Goal: Task Accomplishment & Management: Manage account settings

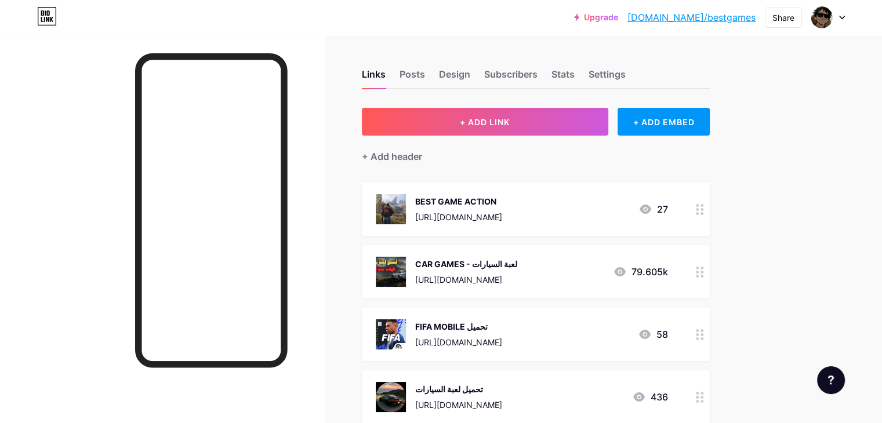
drag, startPoint x: 594, startPoint y: 259, endPoint x: 466, endPoint y: 265, distance: 127.7
click at [466, 265] on div "CAR GAMES - لعبة السيارات" at bounding box center [466, 264] width 102 height 12
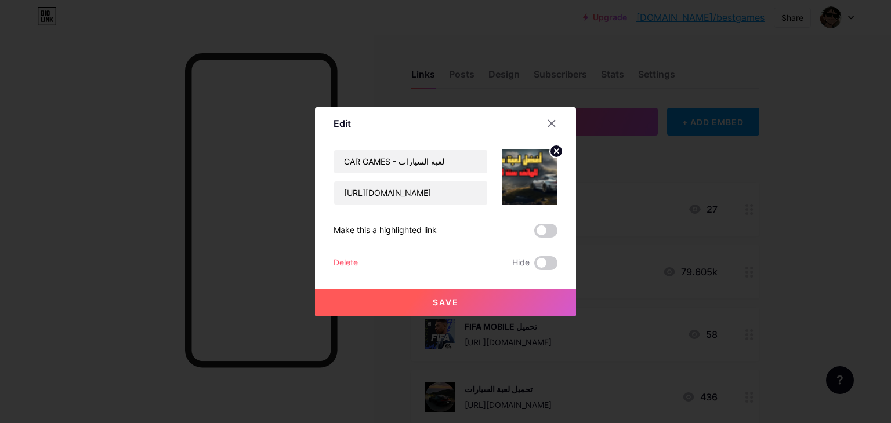
copy div "CAR GAMES - لعبة السيارات"
drag, startPoint x: 448, startPoint y: 157, endPoint x: 318, endPoint y: 175, distance: 131.1
click at [318, 175] on div "Edit Content YouTube Play YouTube video without leaving your page. ADD Vimeo Pl…" at bounding box center [445, 211] width 261 height 209
click at [438, 192] on input "[URL][DOMAIN_NAME]" at bounding box center [410, 193] width 153 height 23
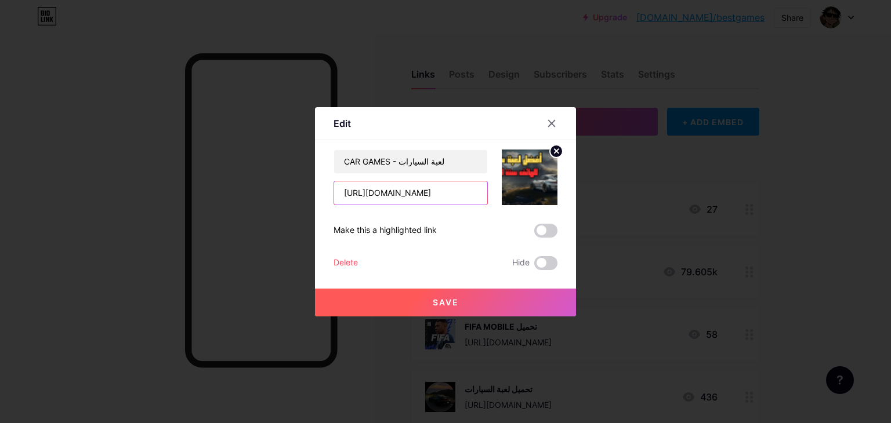
click at [438, 192] on input "[URL][DOMAIN_NAME]" at bounding box center [410, 193] width 153 height 23
paste input "5/10/download-car-games.html"
type input "[URL][DOMAIN_NAME]"
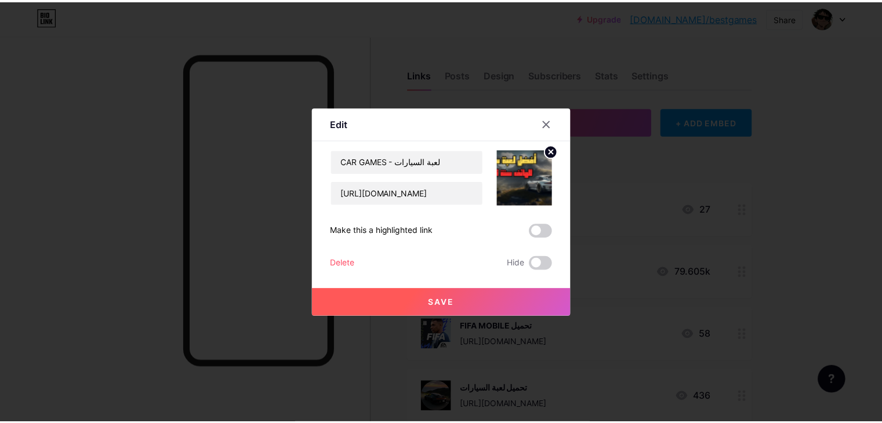
scroll to position [0, 0]
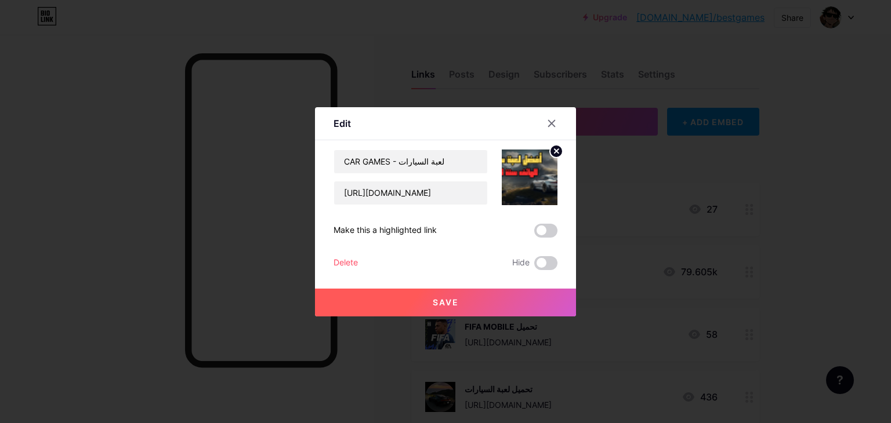
click at [439, 306] on span "Save" at bounding box center [446, 303] width 26 height 10
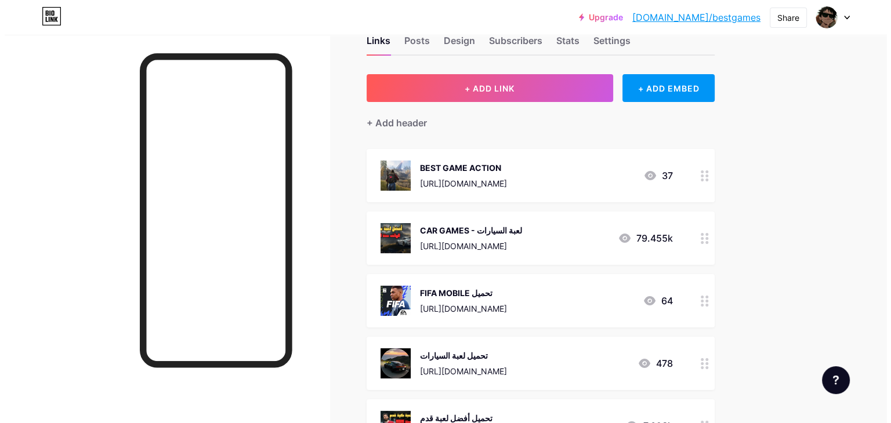
scroll to position [41, 0]
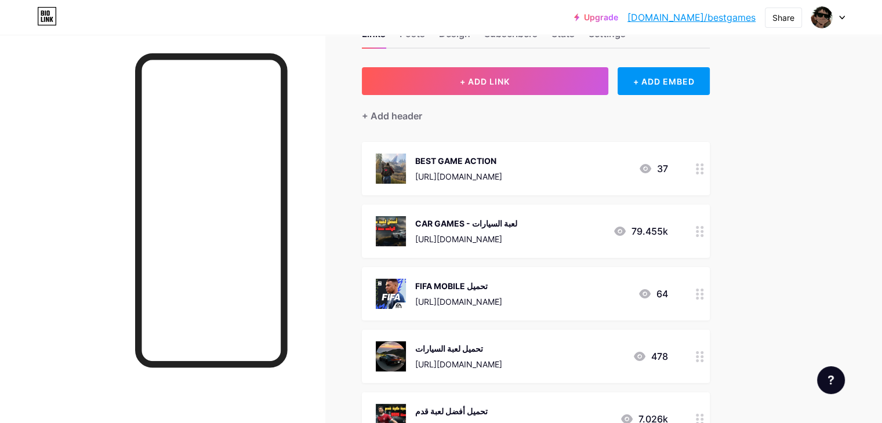
click at [704, 230] on circle at bounding box center [702, 231] width 3 height 3
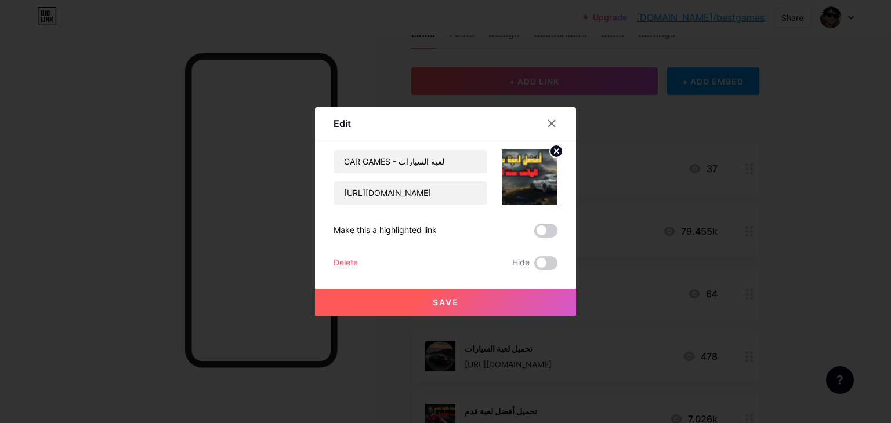
click at [527, 171] on img at bounding box center [530, 178] width 56 height 56
click at [540, 160] on img at bounding box center [530, 178] width 56 height 56
click at [553, 150] on circle at bounding box center [556, 151] width 13 height 13
click at [529, 174] on rect at bounding box center [527, 169] width 19 height 19
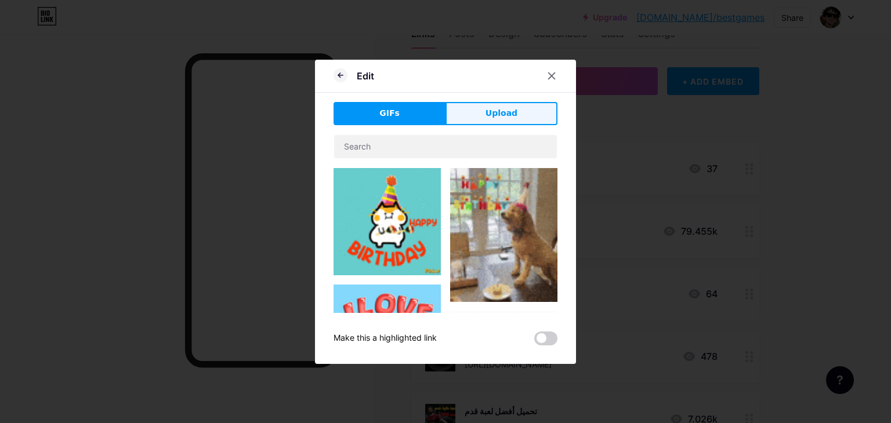
click at [481, 118] on button "Upload" at bounding box center [501, 113] width 112 height 23
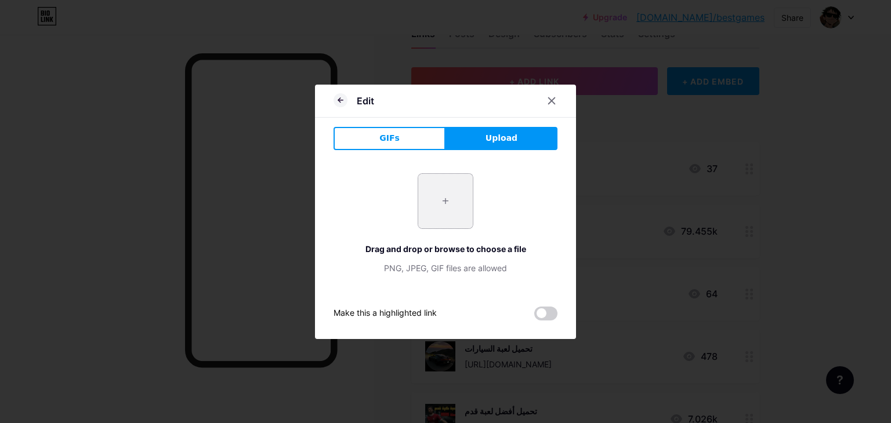
click at [442, 193] on input "file" at bounding box center [445, 201] width 55 height 55
type input "C:\fakepath\carxstreet33.webp"
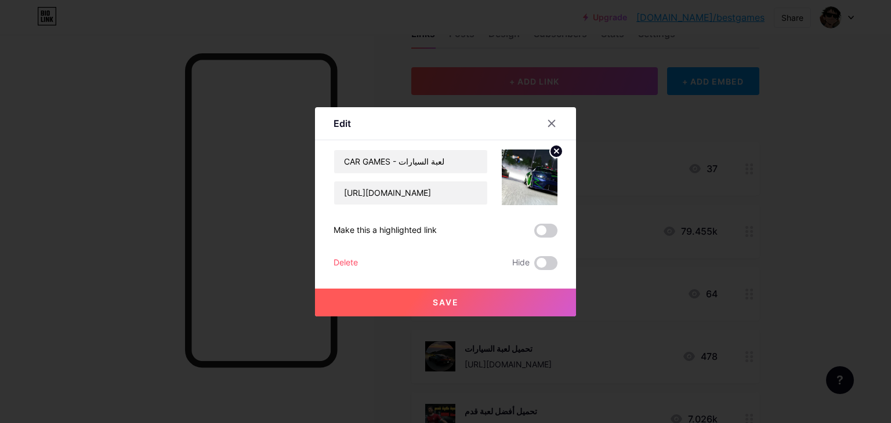
click at [530, 182] on img at bounding box center [530, 178] width 56 height 56
click at [453, 309] on button "Save" at bounding box center [445, 303] width 261 height 28
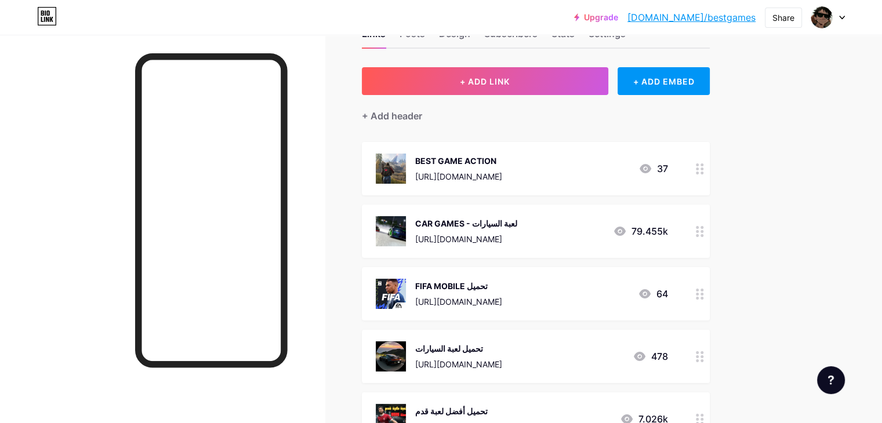
click at [710, 228] on div at bounding box center [700, 231] width 20 height 53
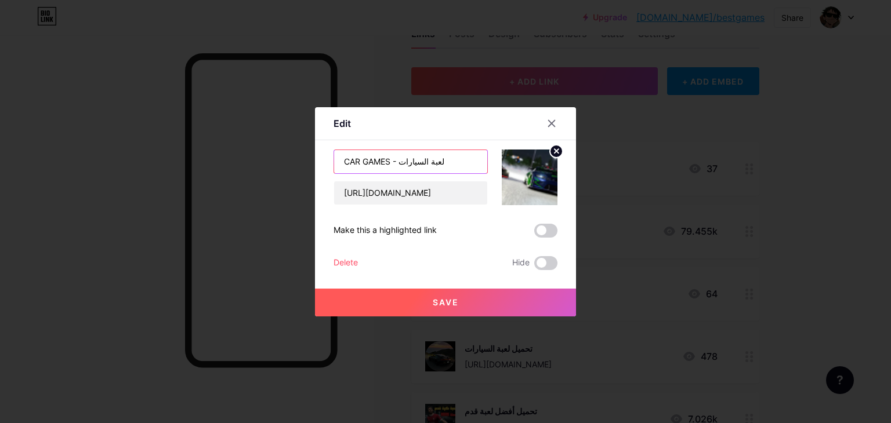
click at [448, 157] on input "CAR GAMES - لعبة السيارات" at bounding box center [410, 161] width 153 height 23
paste input "تحميل"
click at [399, 161] on input "CAR GAMES - لعبة السيارات" at bounding box center [410, 161] width 153 height 23
paste input "تحميل"
click at [399, 161] on input "CAR GAMES - تحميل لعبة السيارات" at bounding box center [410, 161] width 153 height 23
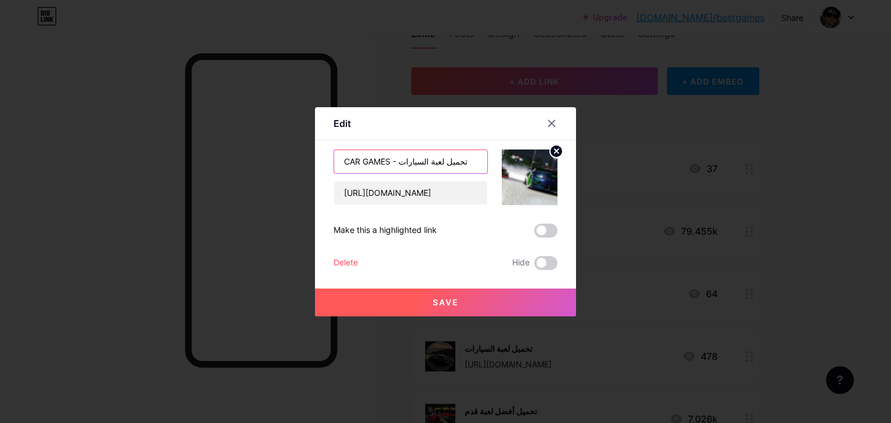
type input "CAR GAMES - تحميل لعبة السيارات"
click at [469, 299] on button "Save" at bounding box center [445, 303] width 261 height 28
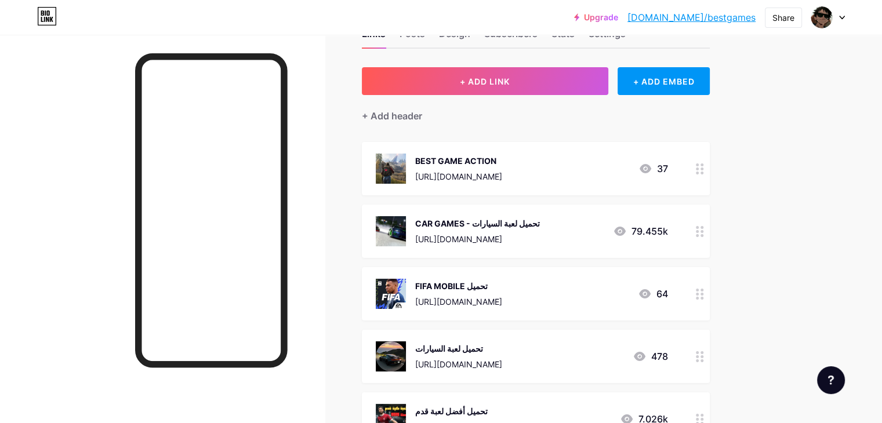
click at [502, 174] on div "[URL][DOMAIN_NAME]" at bounding box center [458, 177] width 87 height 12
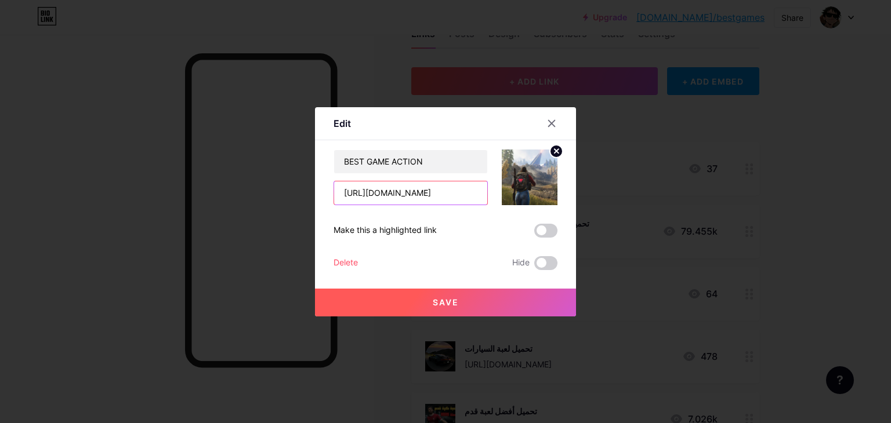
click at [434, 199] on input "[URL][DOMAIN_NAME]" at bounding box center [410, 193] width 153 height 23
drag, startPoint x: 550, startPoint y: 120, endPoint x: 735, endPoint y: -49, distance: 250.9
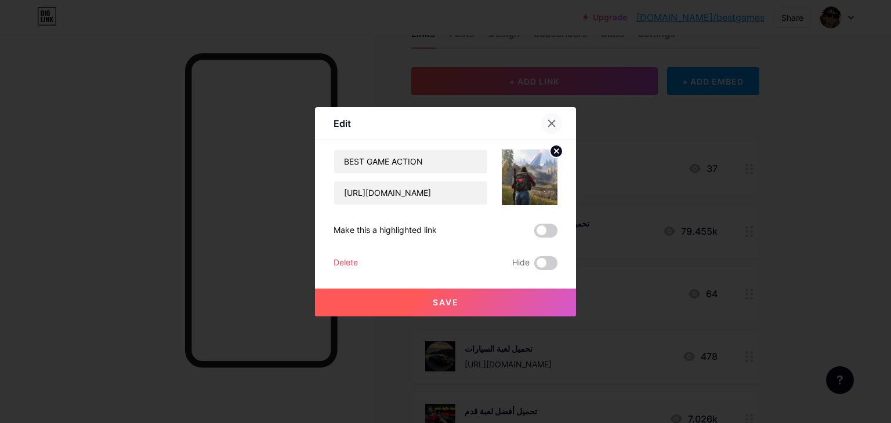
click at [555, 121] on icon at bounding box center [552, 123] width 6 height 6
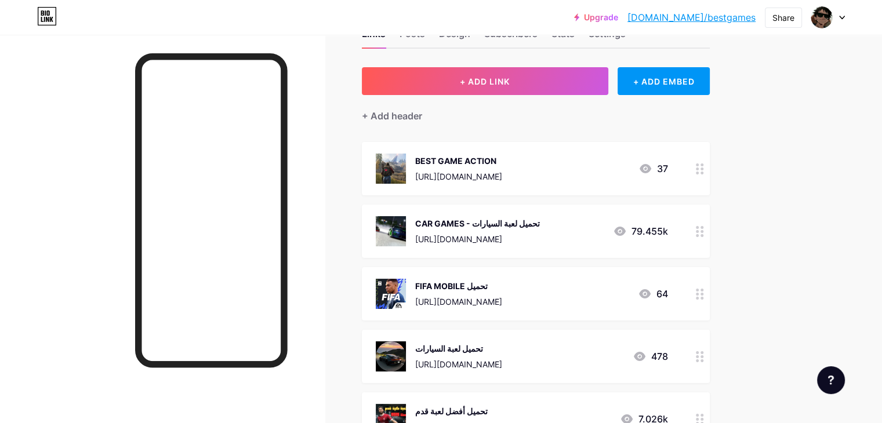
click at [540, 226] on div "CAR GAMES - تحميل لعبة السيارات" at bounding box center [477, 224] width 125 height 12
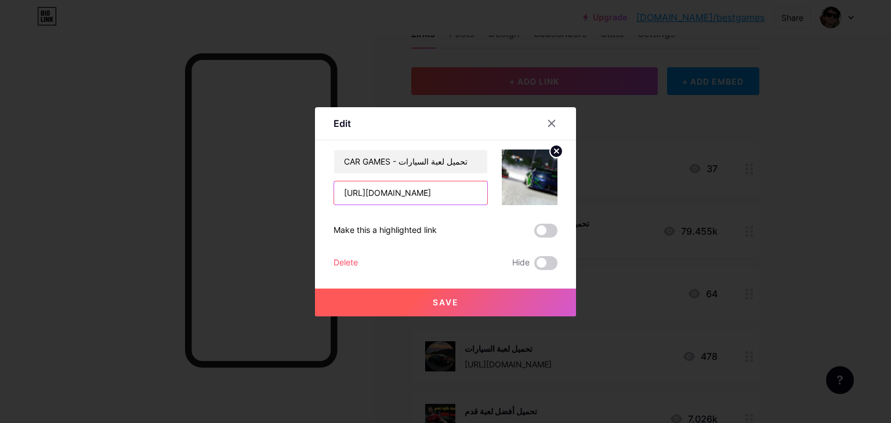
click at [446, 194] on input "[URL][DOMAIN_NAME]" at bounding box center [410, 193] width 153 height 23
click at [432, 197] on input "[URL][DOMAIN_NAME]" at bounding box center [410, 193] width 153 height 23
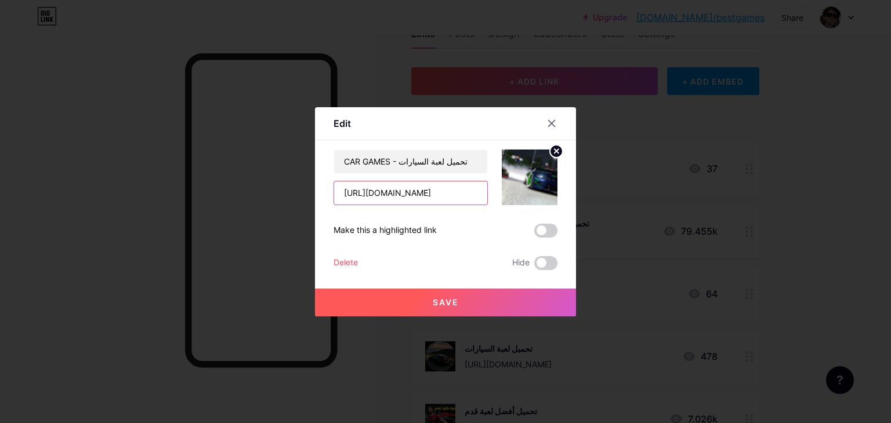
click at [432, 197] on input "[URL][DOMAIN_NAME]" at bounding box center [410, 193] width 153 height 23
